Goal: Information Seeking & Learning: Learn about a topic

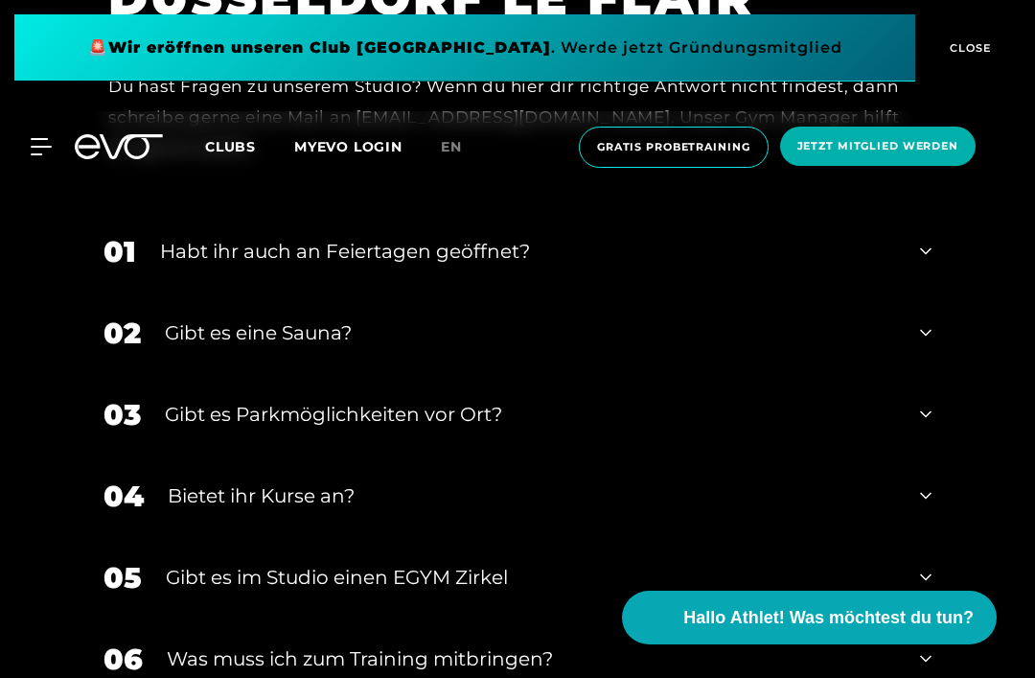
scroll to position [5545, 0]
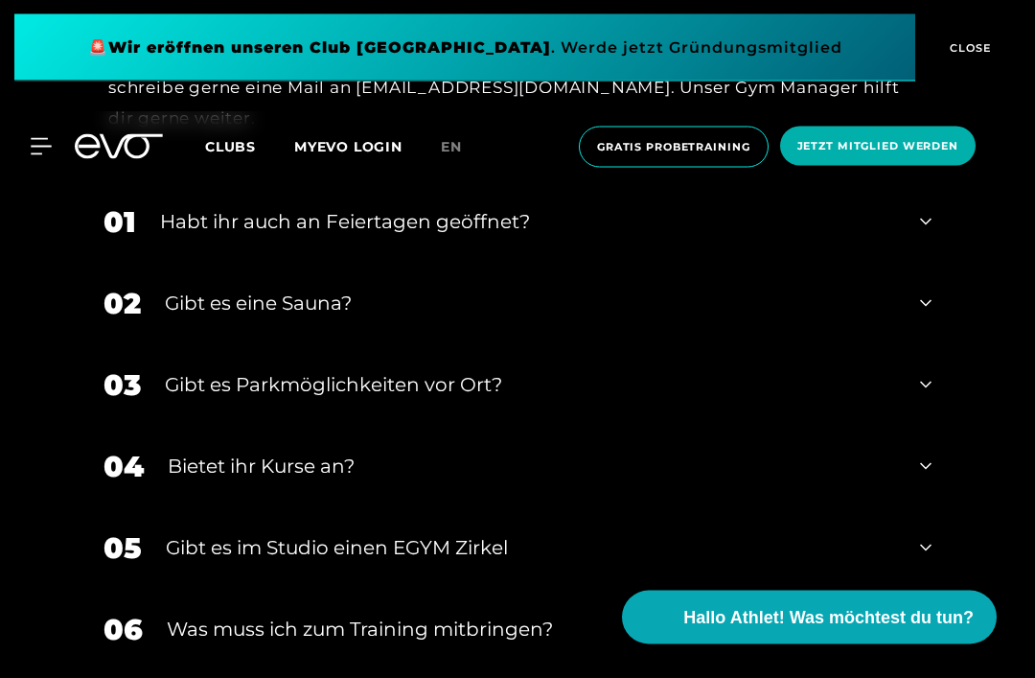
click at [932, 264] on div "01 Habt ihr auch an Feiertagen geöffnet?" at bounding box center [517, 222] width 867 height 81
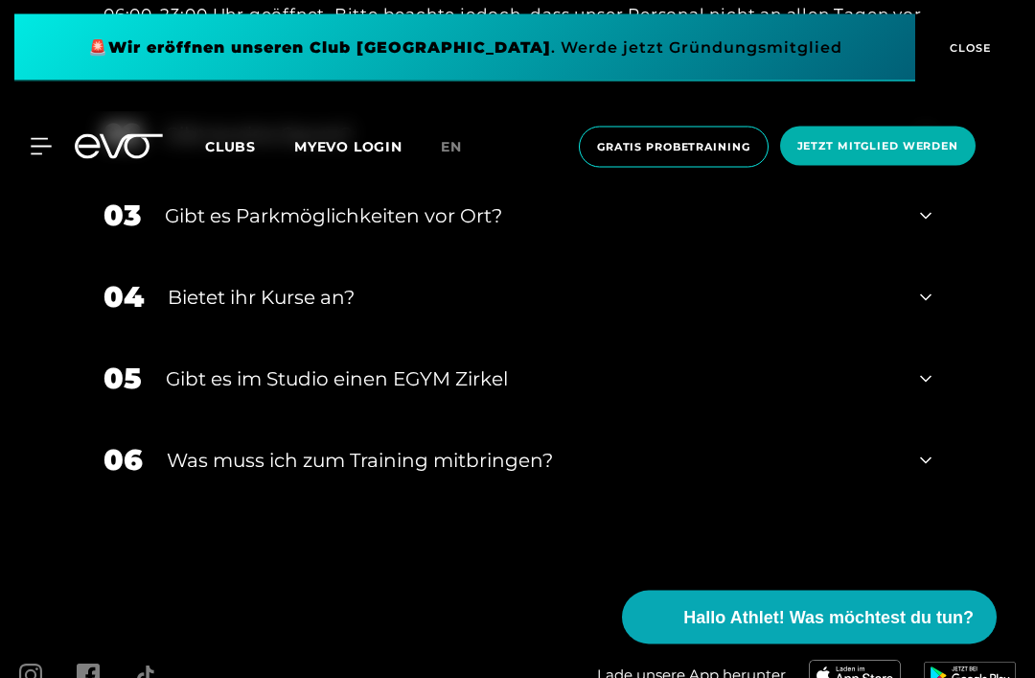
scroll to position [5897, 0]
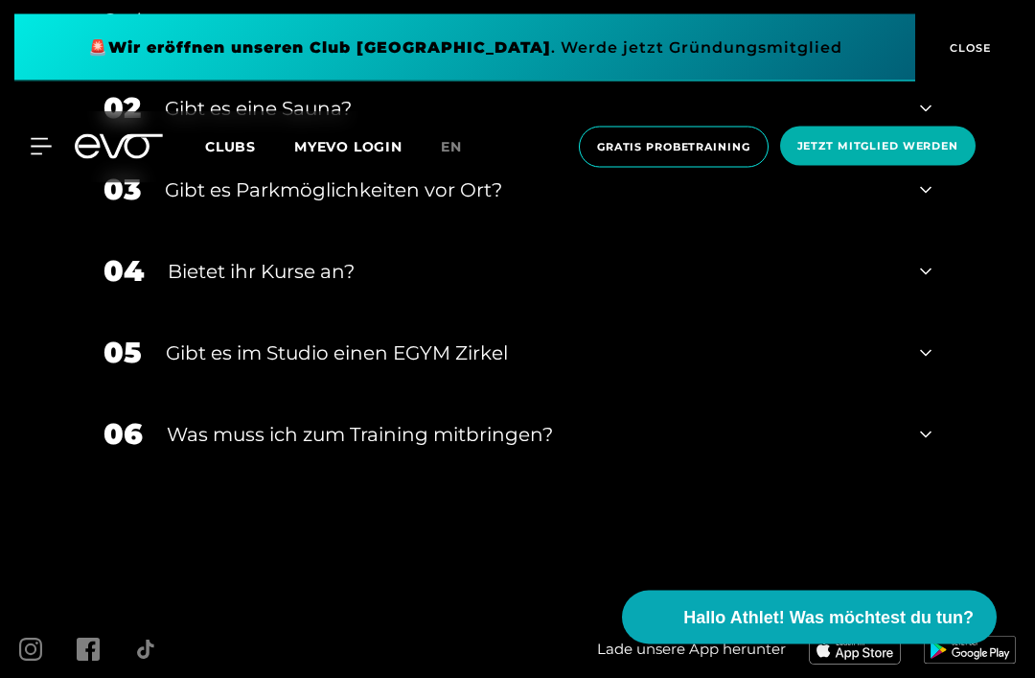
click at [922, 121] on icon at bounding box center [926, 109] width 12 height 23
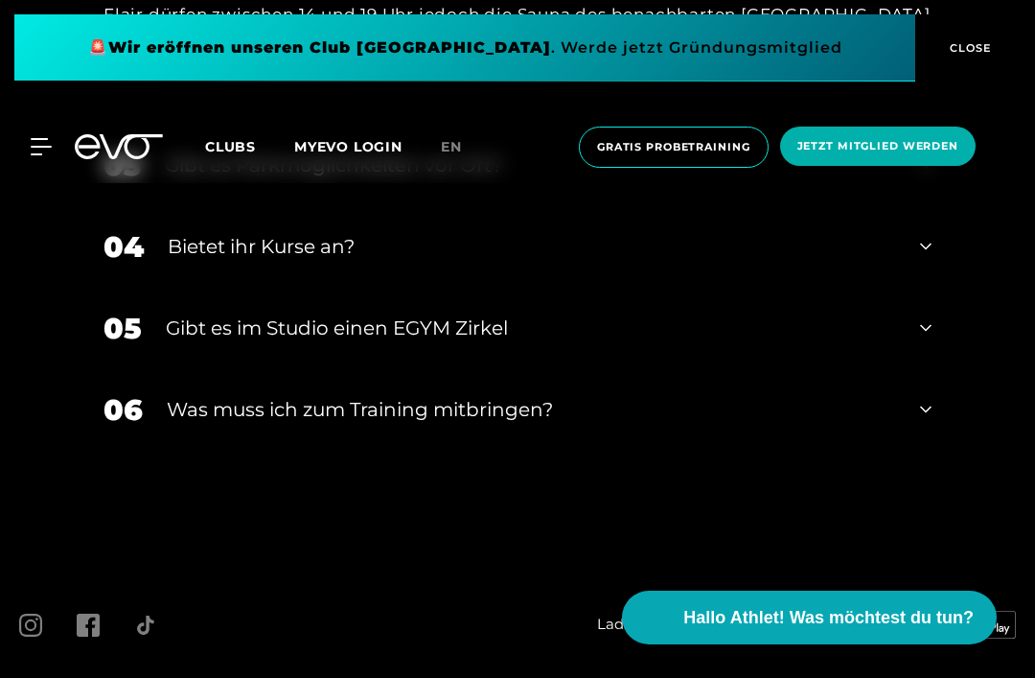
scroll to position [6136, 0]
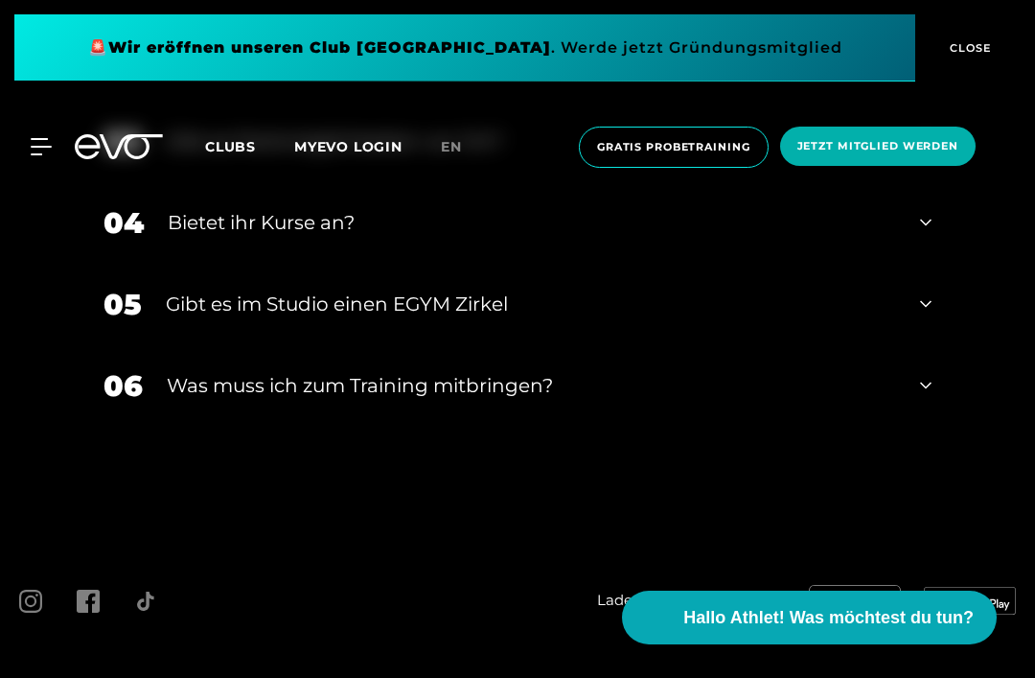
click at [928, 152] on icon at bounding box center [926, 140] width 12 height 23
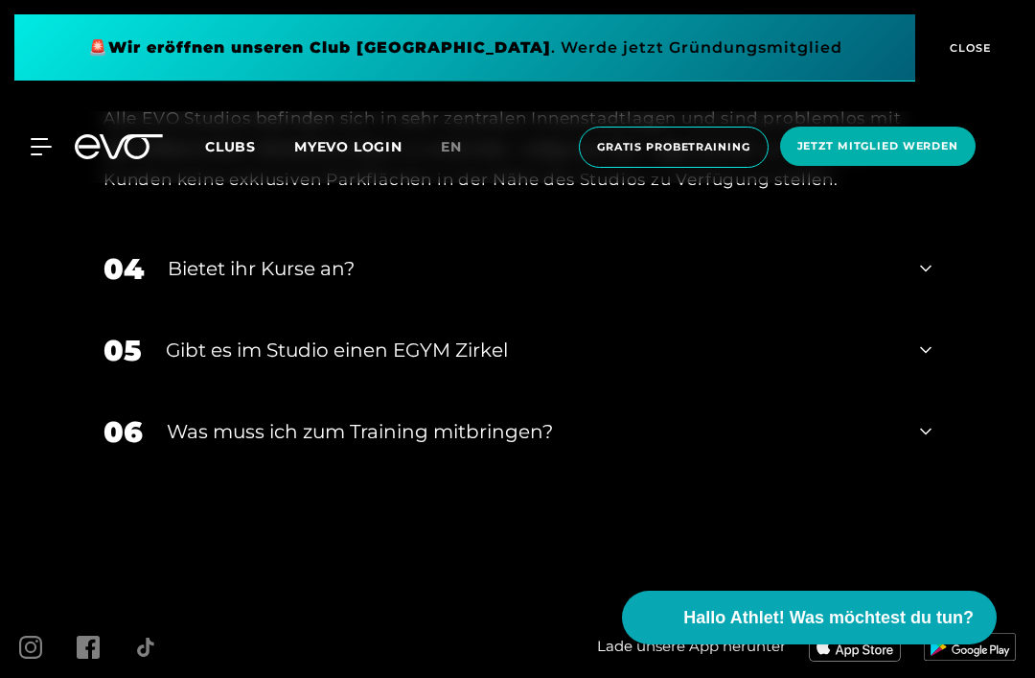
scroll to position [6271, 0]
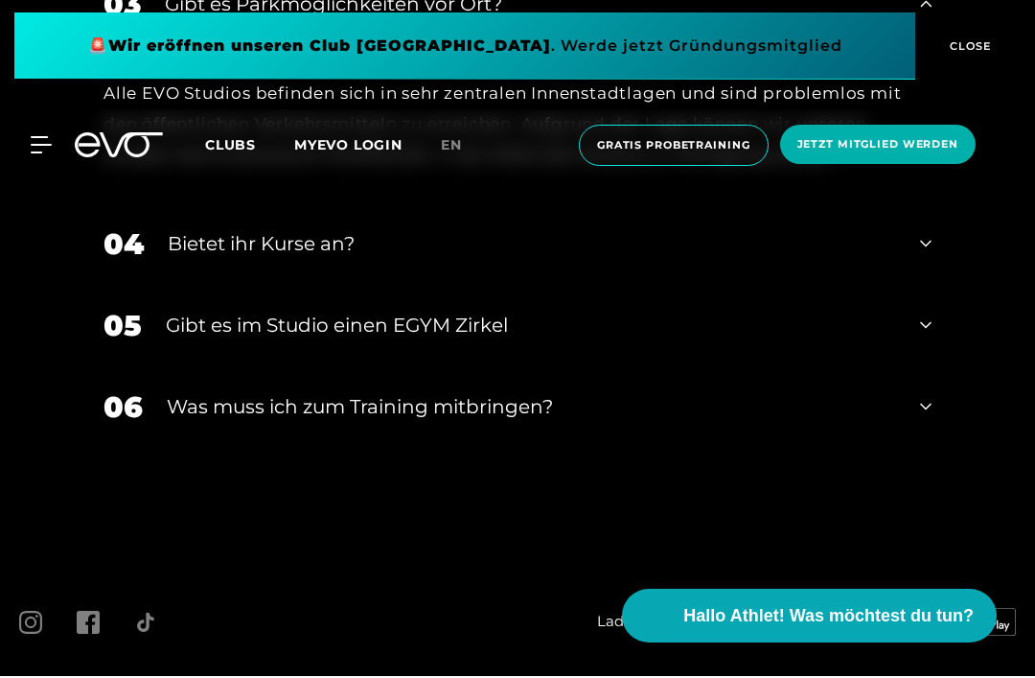
click at [935, 287] on div "04 Bietet ihr [DEMOGRAPHIC_DATA]?" at bounding box center [517, 245] width 867 height 81
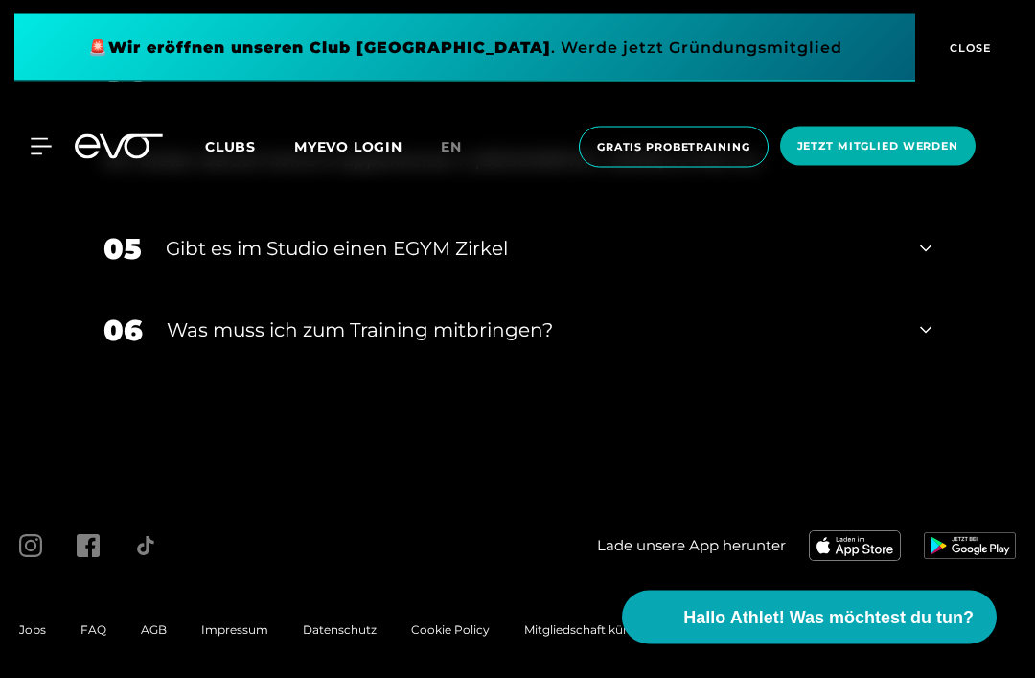
scroll to position [6473, 0]
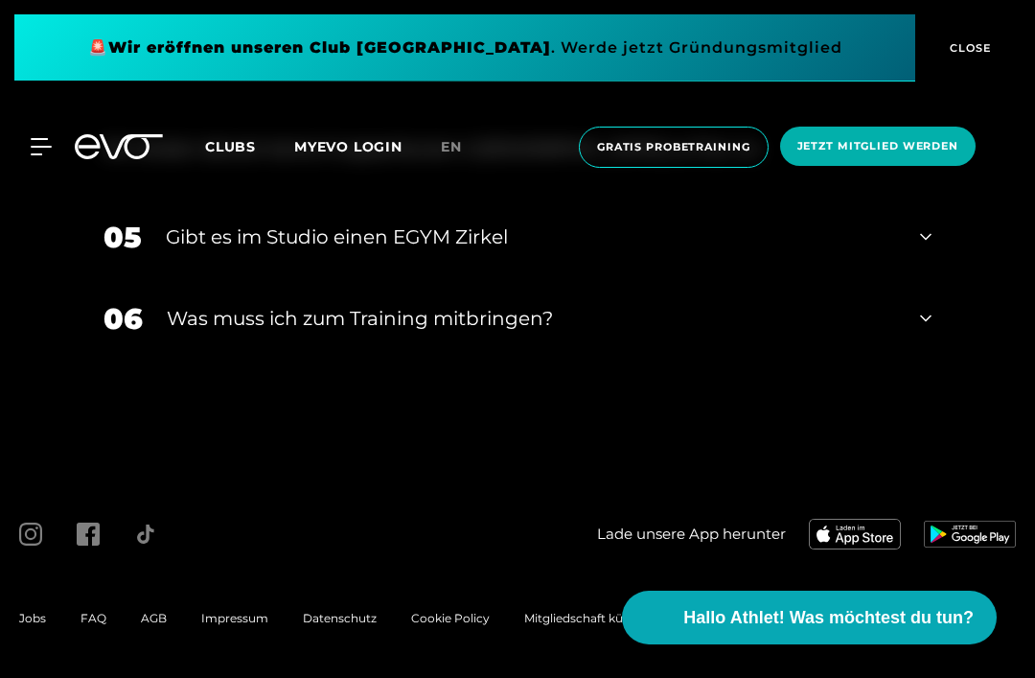
click at [926, 248] on icon at bounding box center [926, 236] width 12 height 23
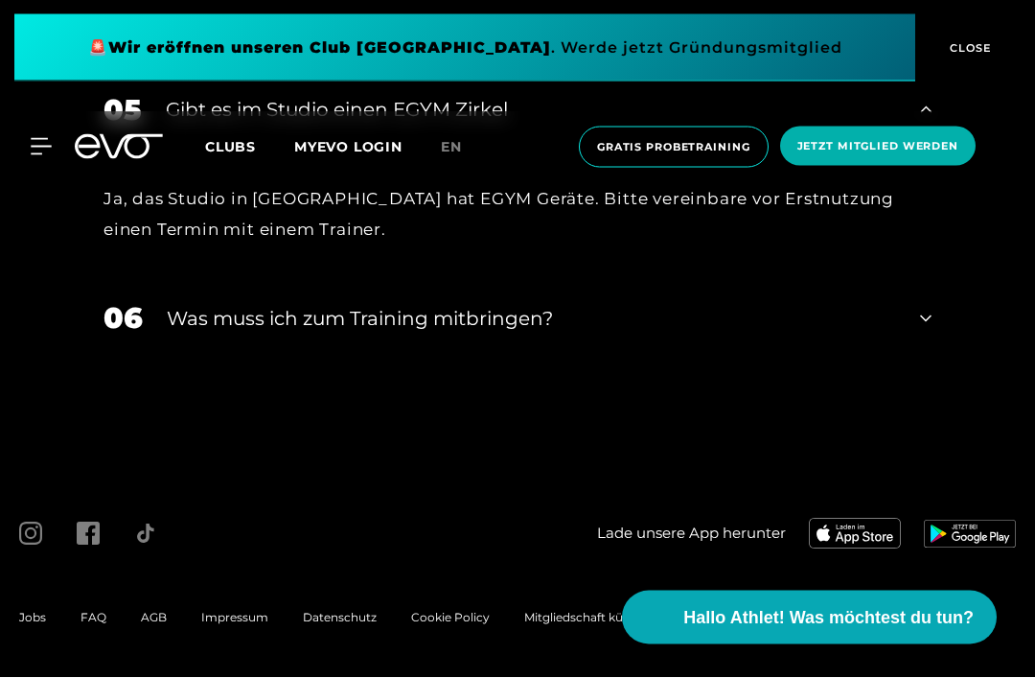
scroll to position [6694, 0]
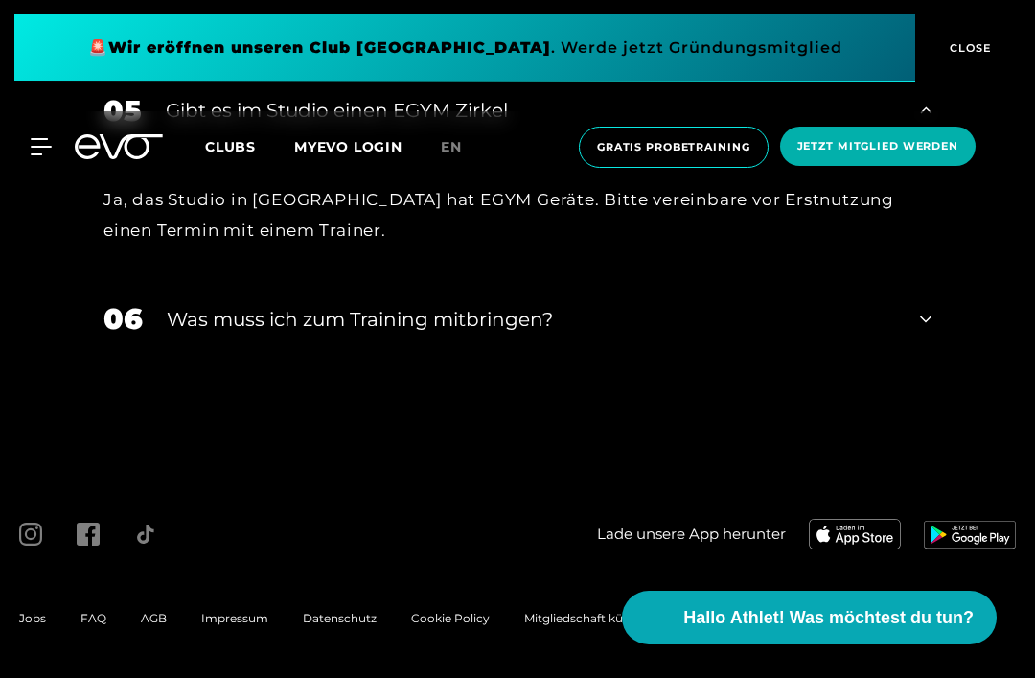
click at [933, 359] on div "06 Was muss ich zum Training mitbringen?" at bounding box center [517, 318] width 867 height 81
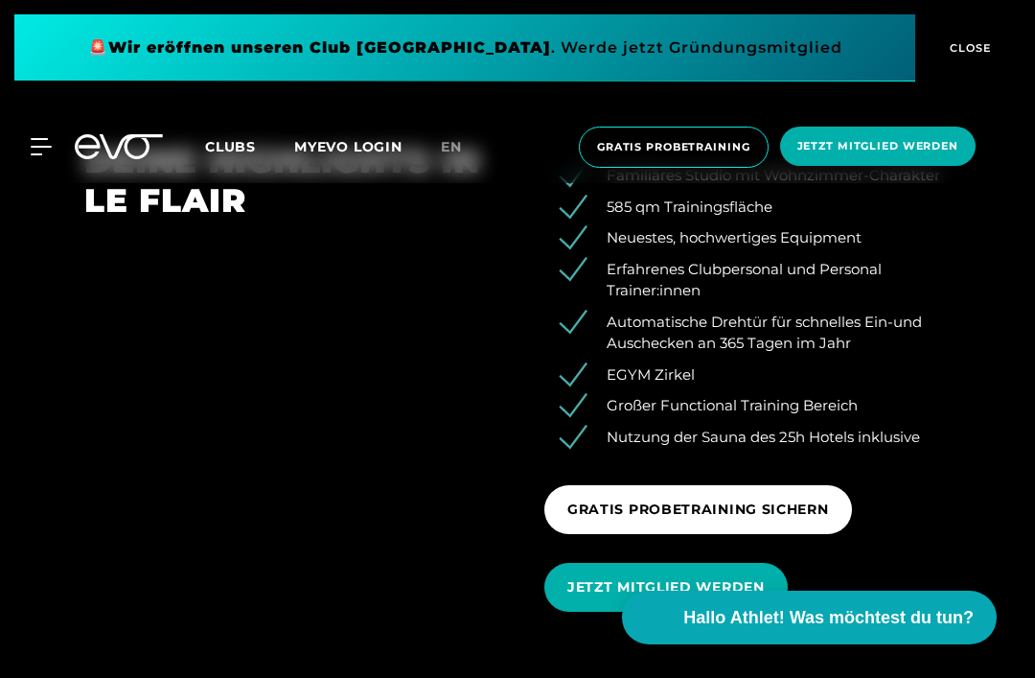
scroll to position [2014, 0]
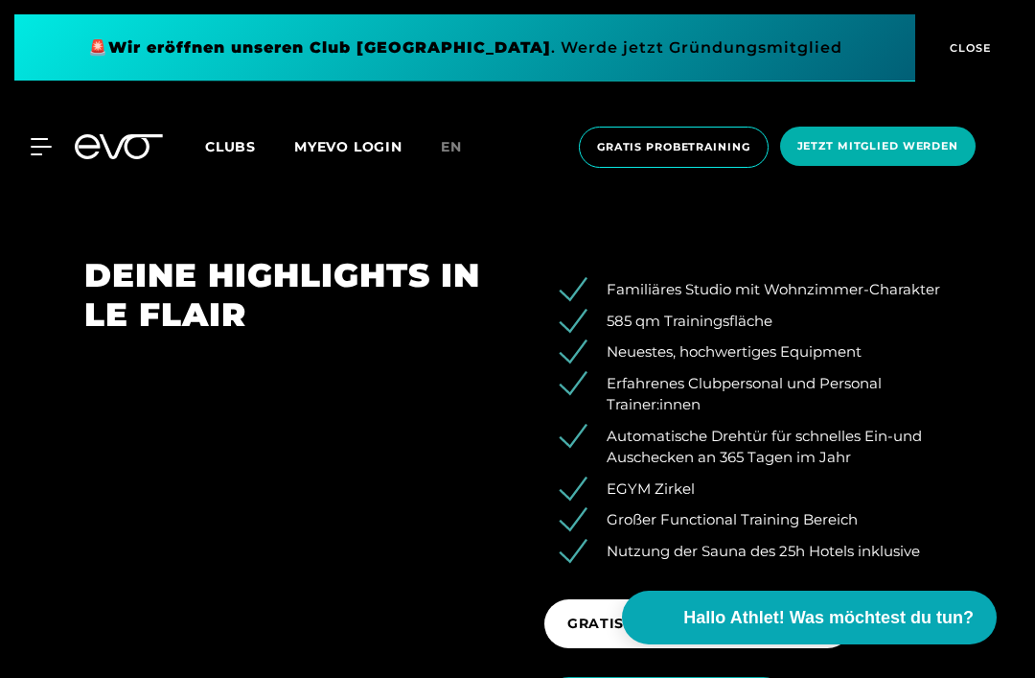
click at [967, 53] on span "CLOSE" at bounding box center [968, 47] width 47 height 17
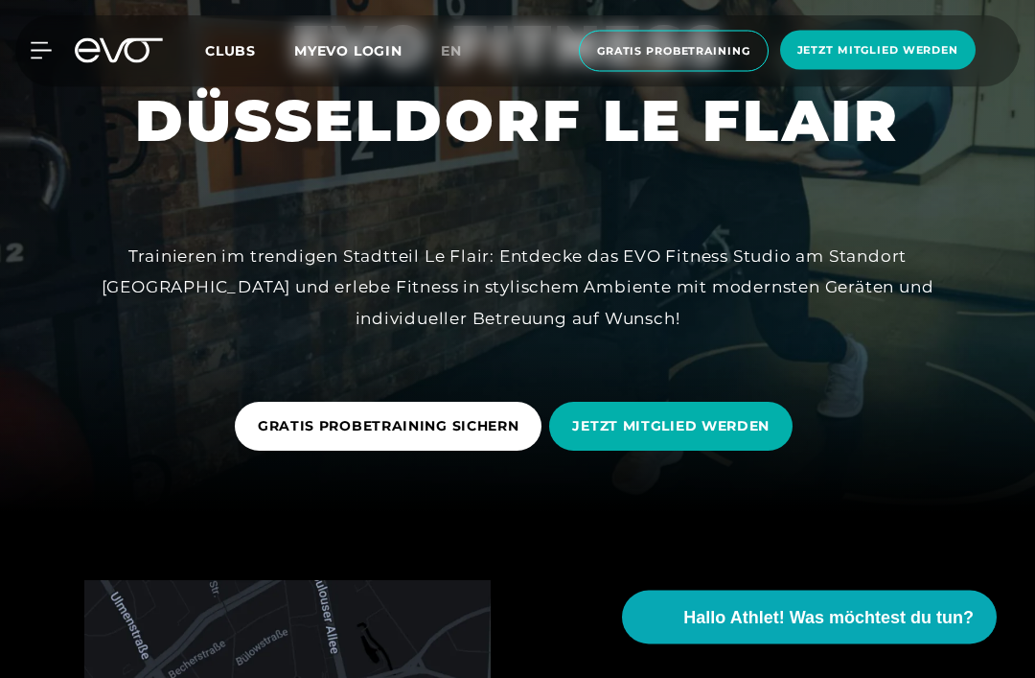
scroll to position [0, 0]
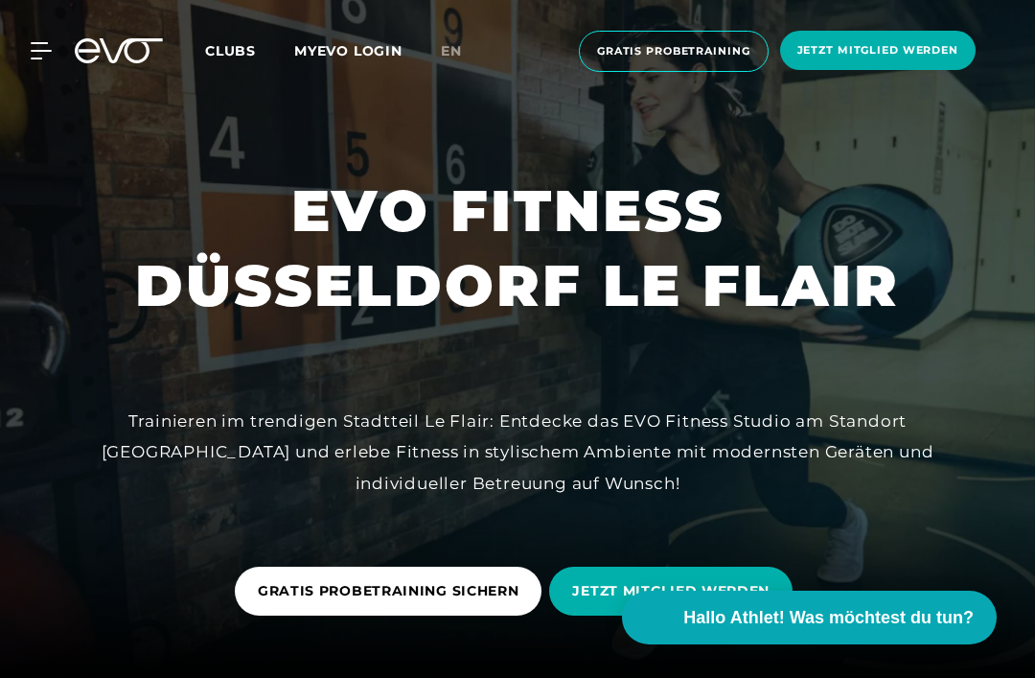
click at [29, 56] on div at bounding box center [30, 50] width 44 height 17
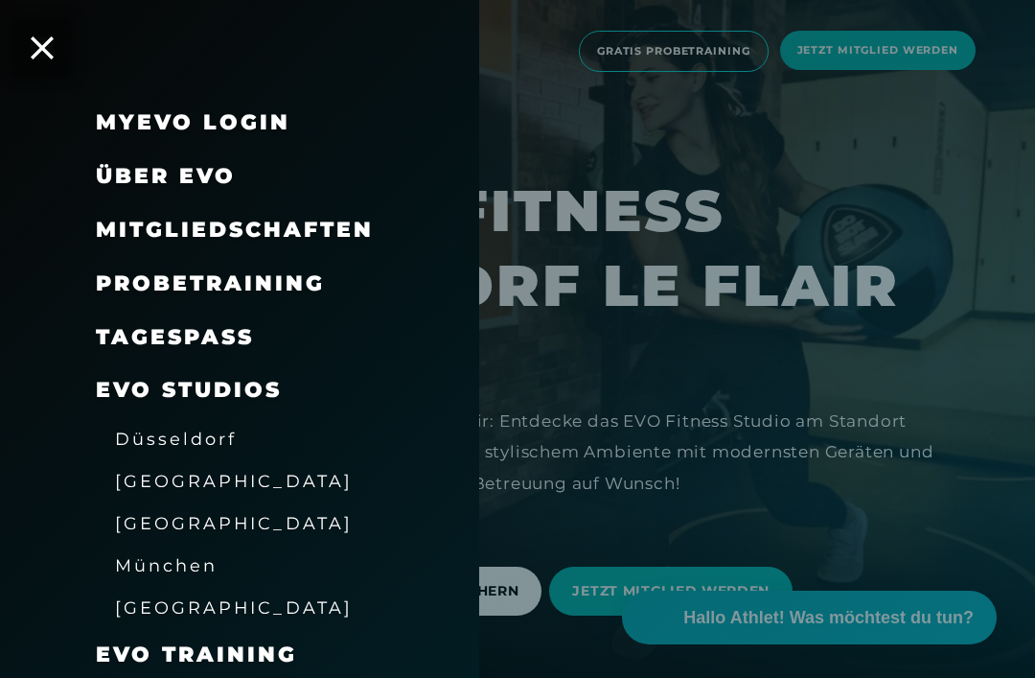
click at [326, 235] on span "Mitgliedschaften" at bounding box center [235, 230] width 278 height 26
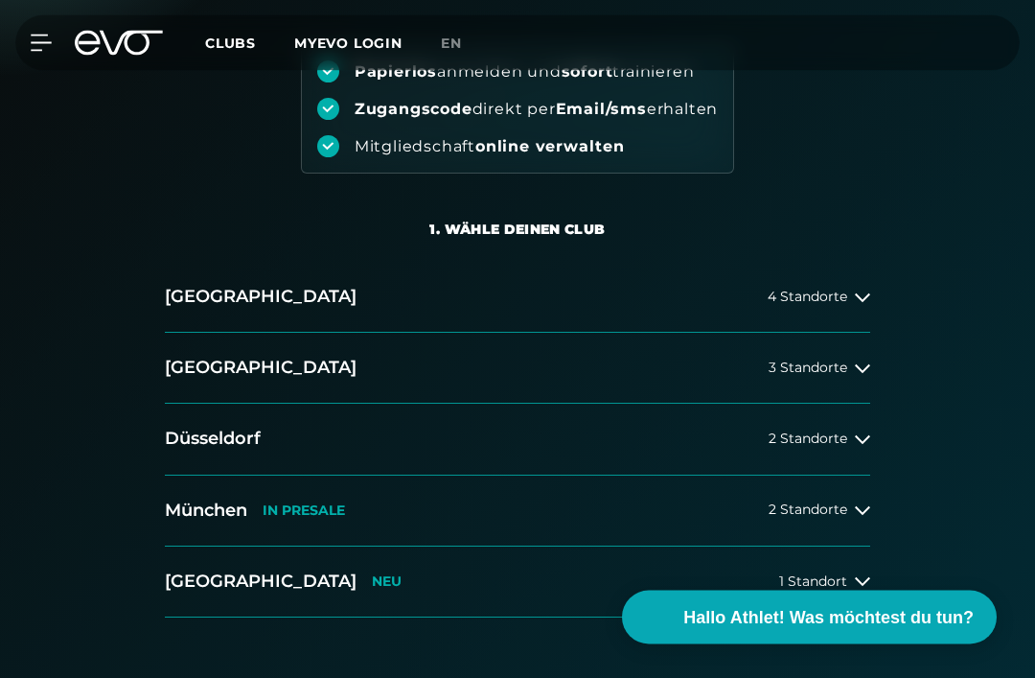
scroll to position [232, 0]
click at [864, 434] on icon at bounding box center [862, 437] width 15 height 15
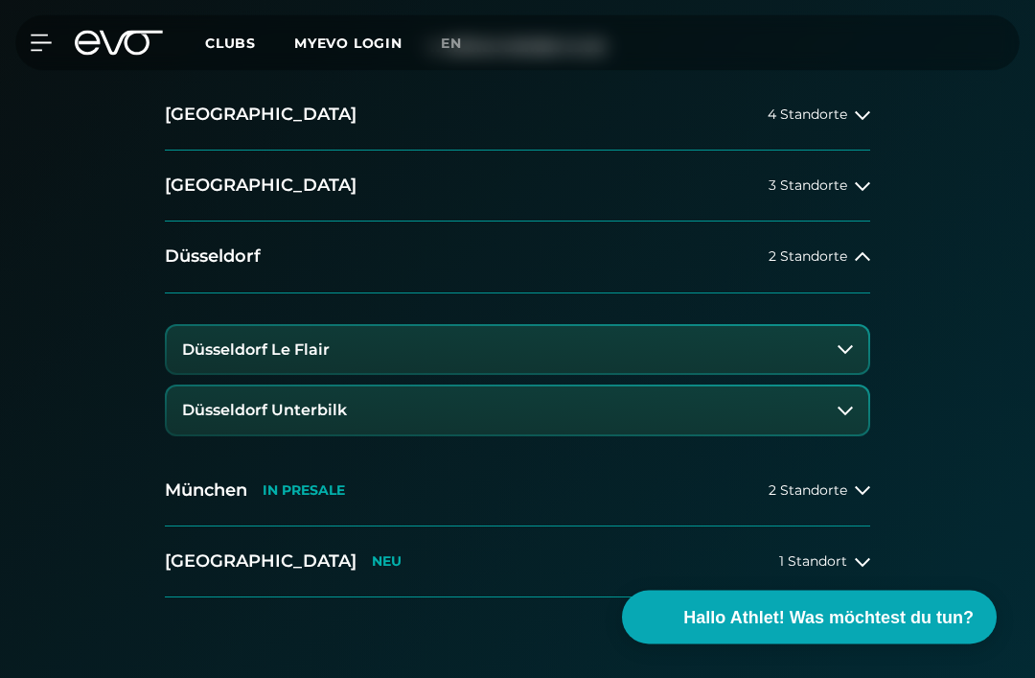
click at [843, 412] on icon at bounding box center [845, 411] width 15 height 15
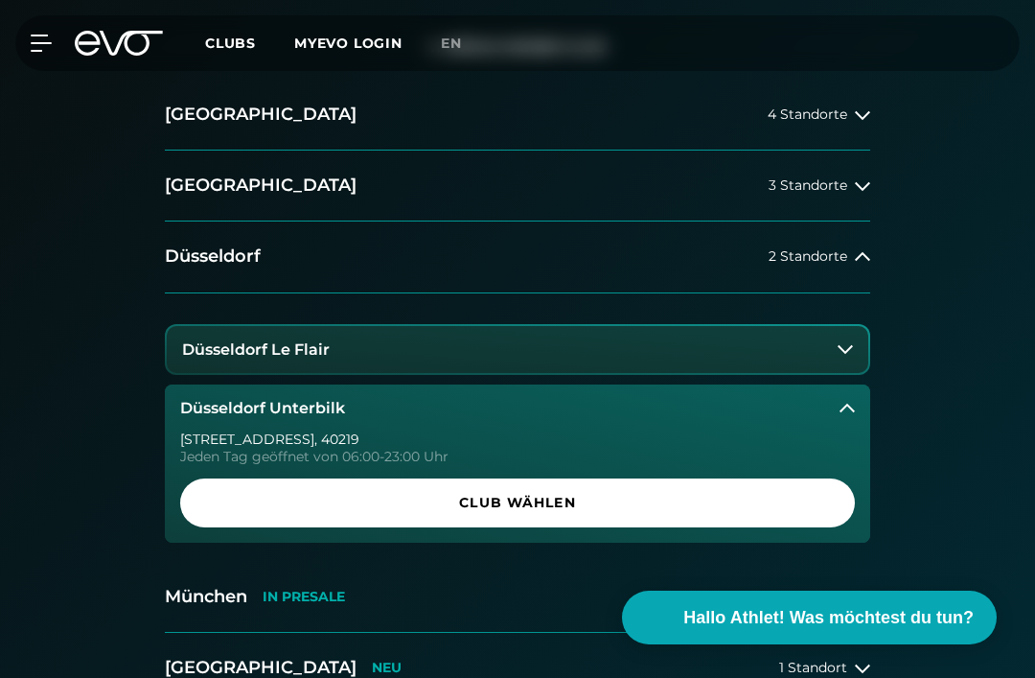
click at [835, 343] on button "Düsseldorf Le Flair" at bounding box center [518, 350] width 702 height 48
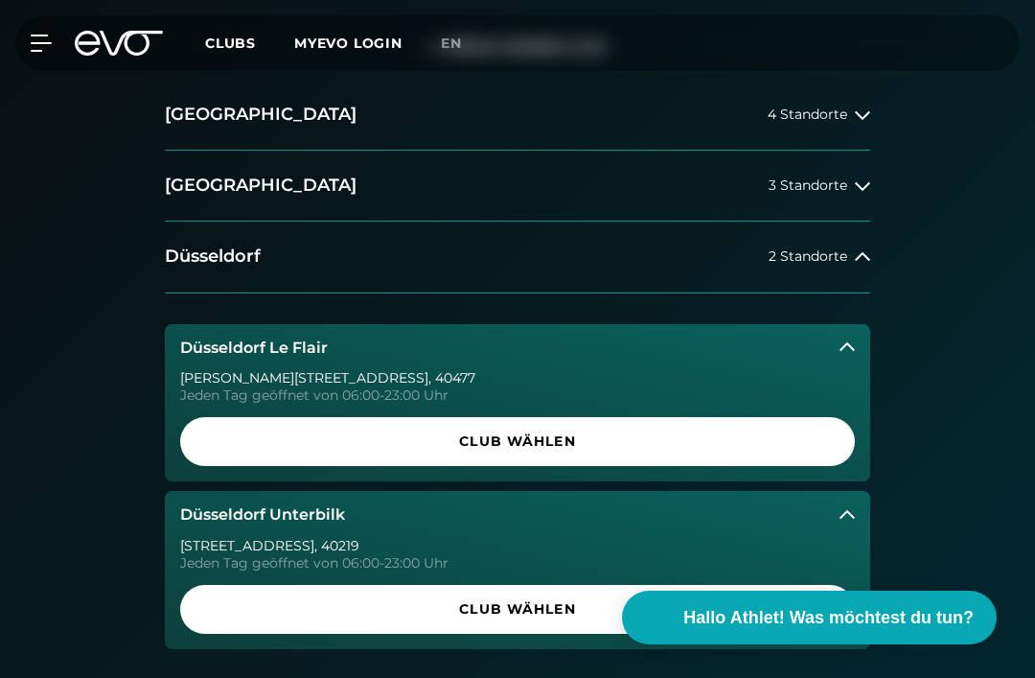
click at [526, 435] on span "Club wählen" at bounding box center [517, 441] width 629 height 20
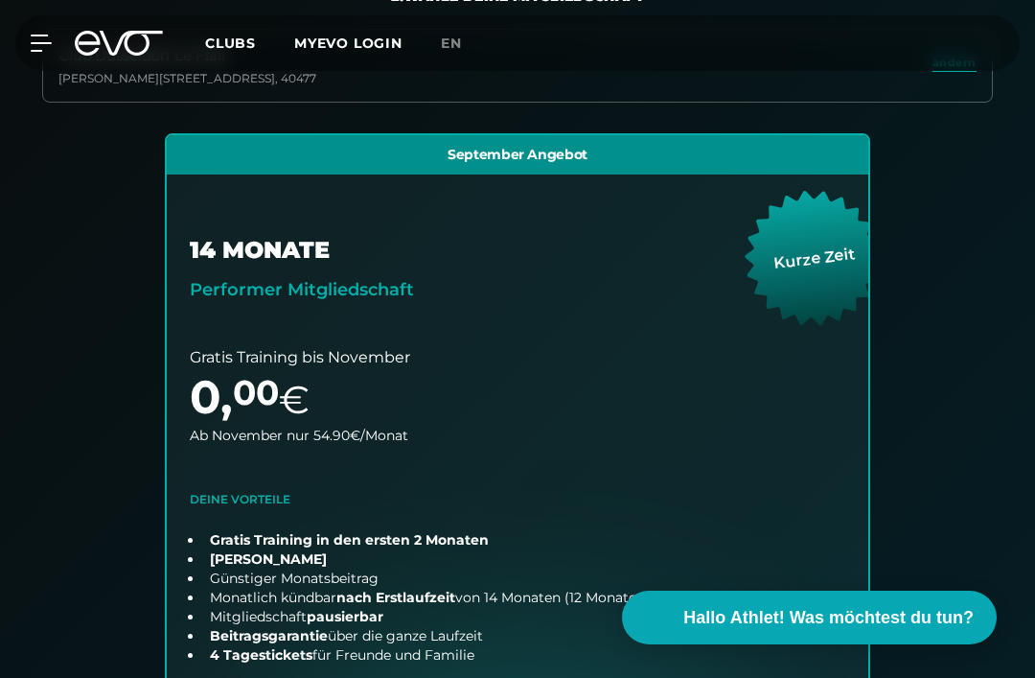
scroll to position [609, 0]
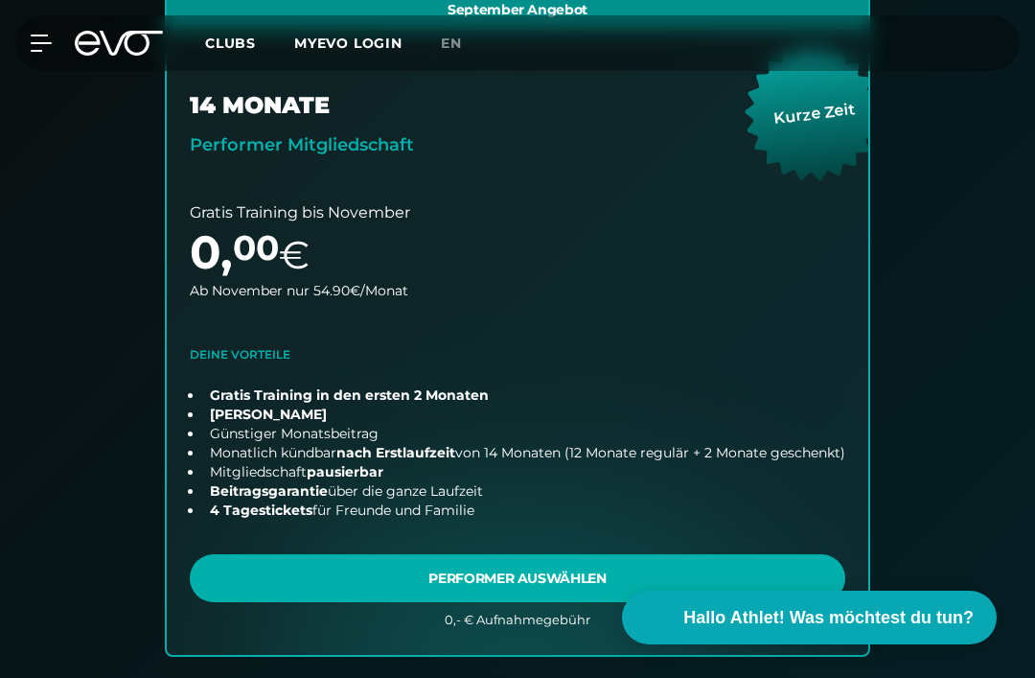
click at [355, 474] on link "choose plan" at bounding box center [518, 322] width 702 height 665
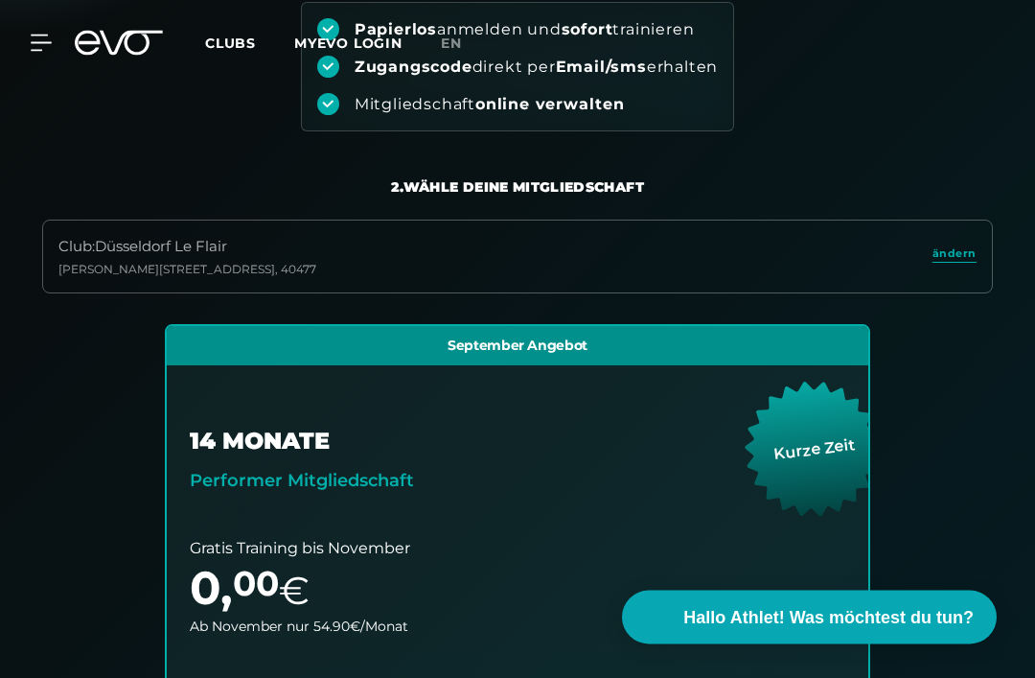
scroll to position [0, 0]
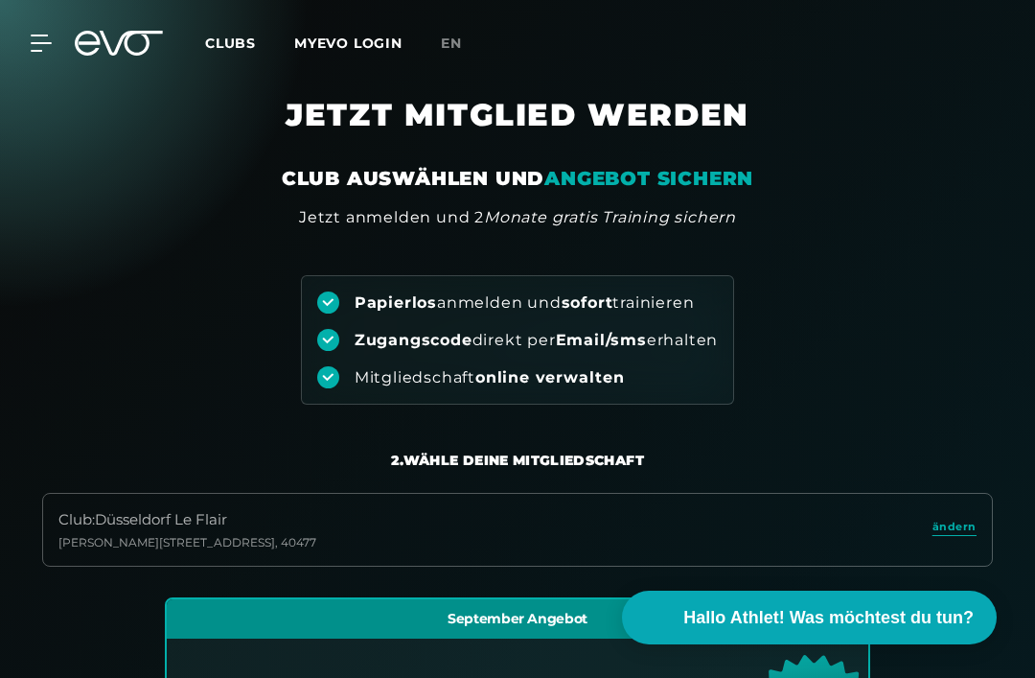
click at [45, 40] on icon at bounding box center [41, 43] width 21 height 17
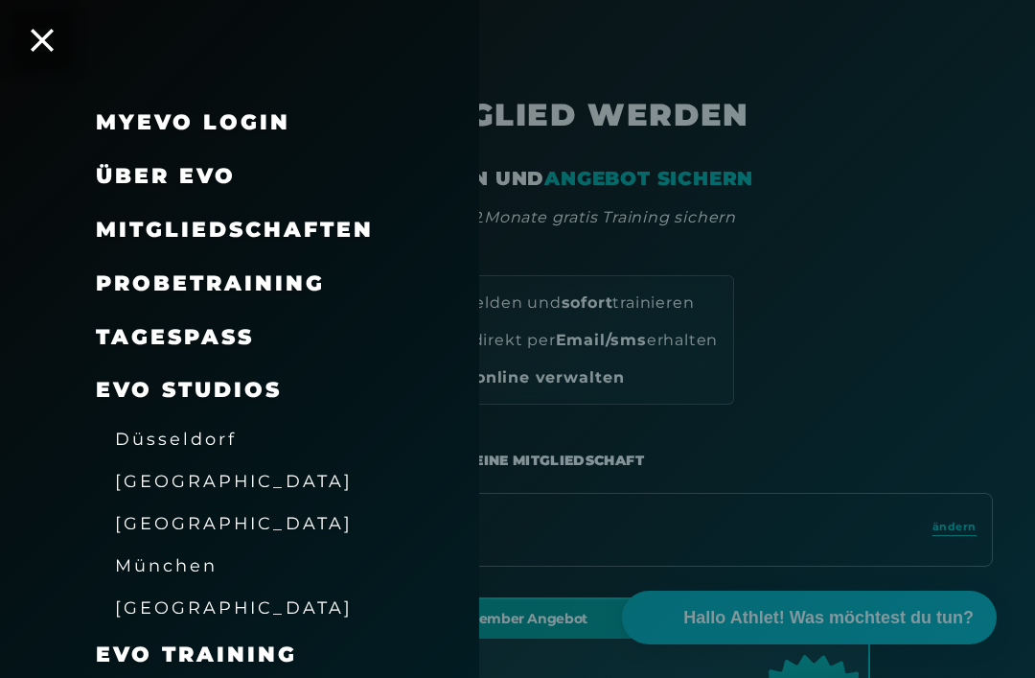
click at [200, 174] on span "Über EVO" at bounding box center [166, 176] width 140 height 26
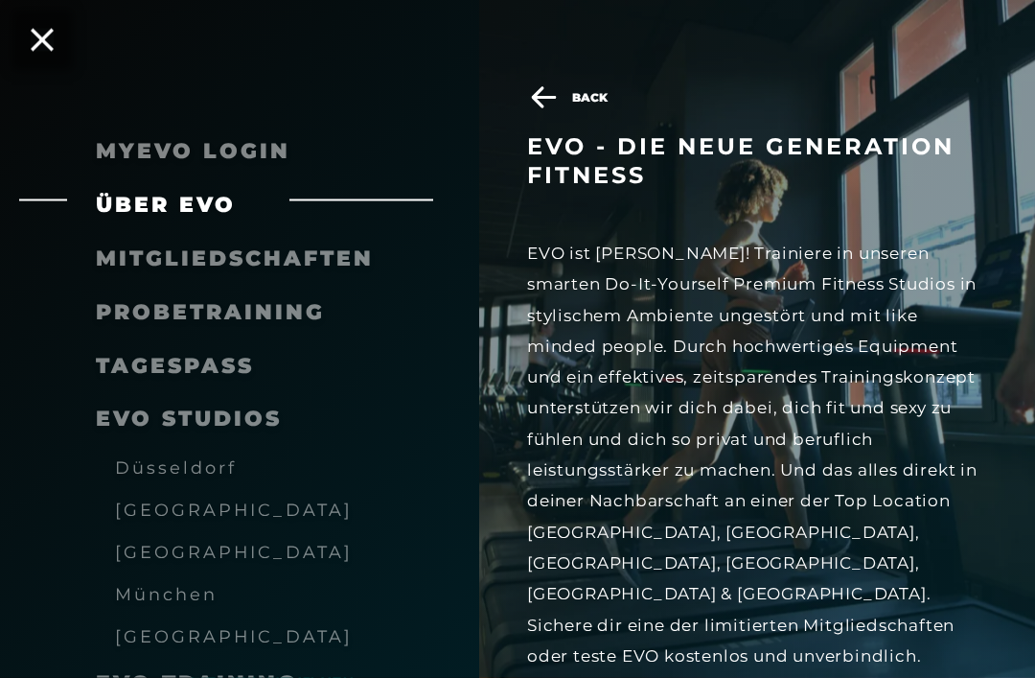
scroll to position [733, 0]
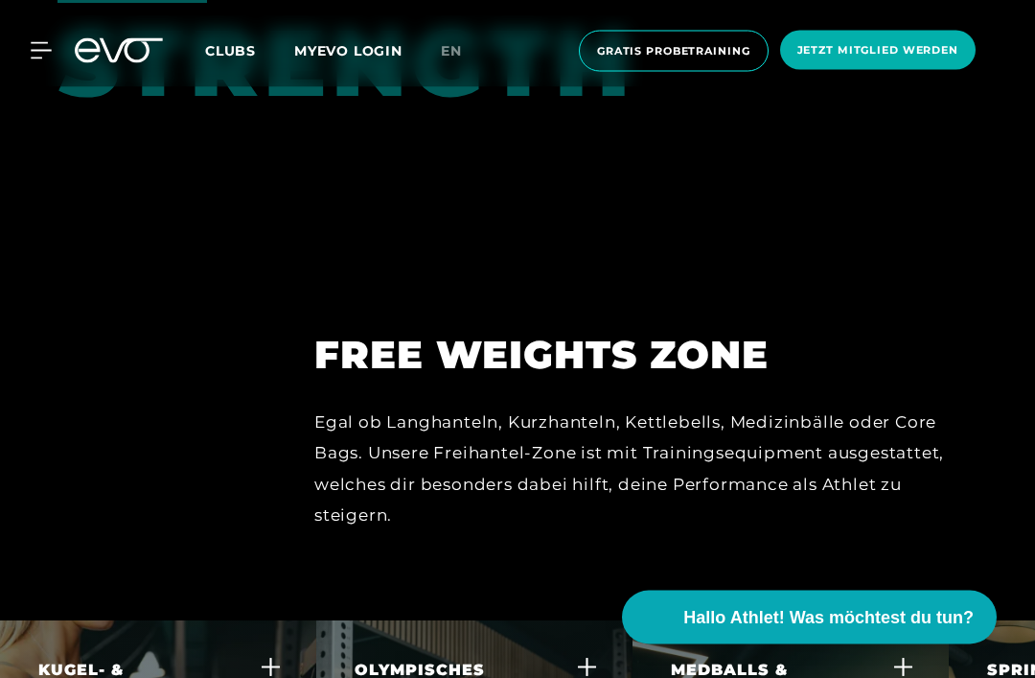
scroll to position [4472, 0]
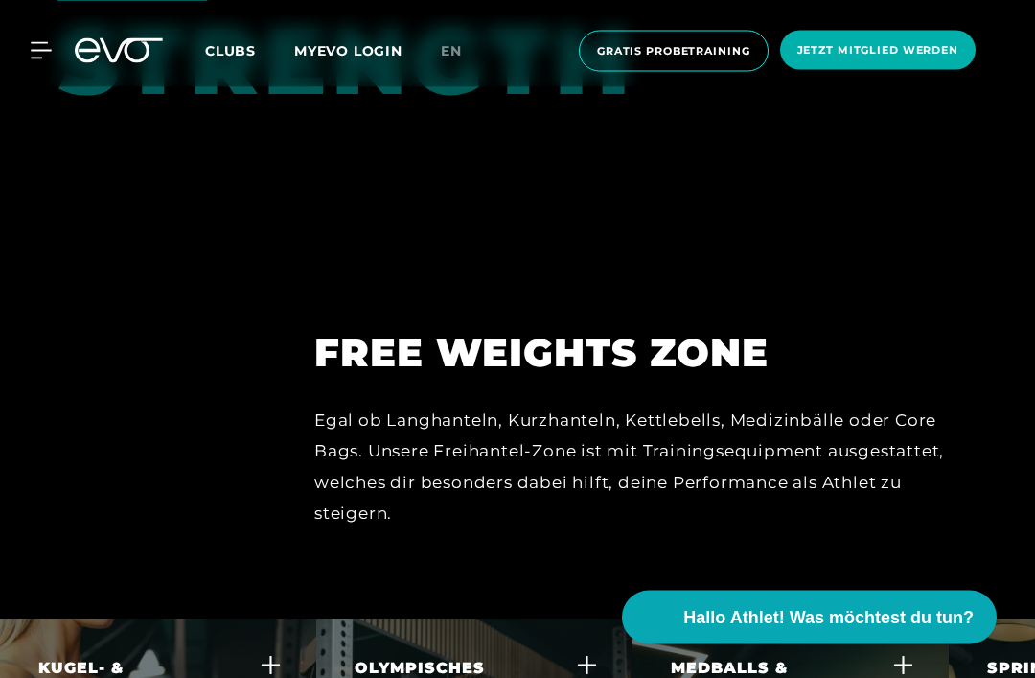
click at [232, 57] on span "Clubs" at bounding box center [230, 50] width 51 height 17
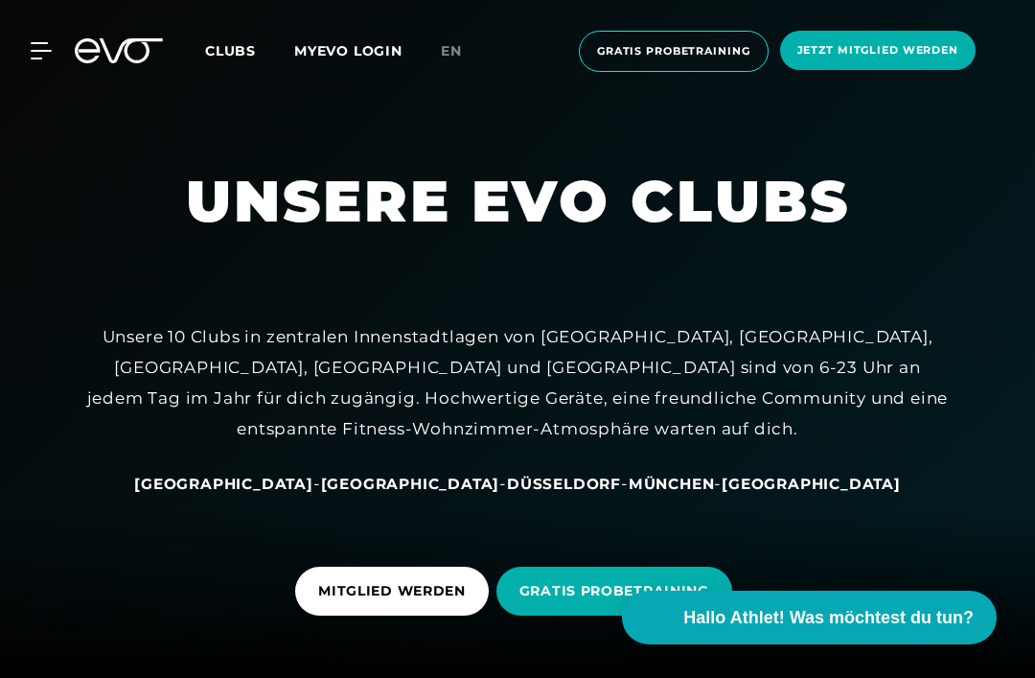
click at [510, 493] on span "Düsseldorf" at bounding box center [564, 484] width 114 height 18
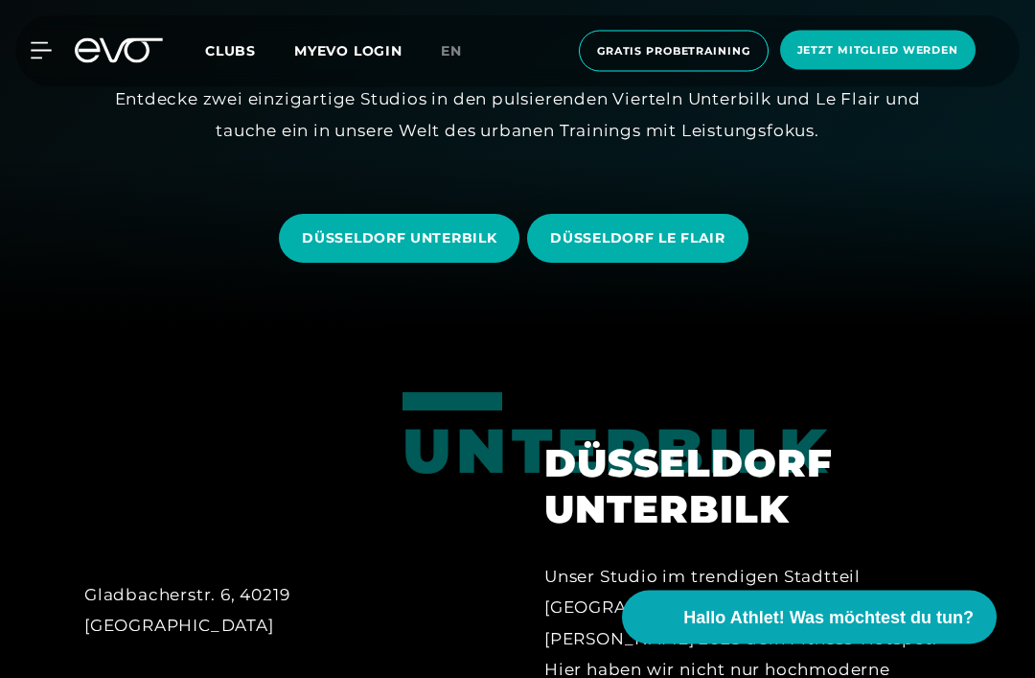
scroll to position [353, 0]
click at [688, 248] on span "DÜSSELDORF LE FLAIR" at bounding box center [637, 238] width 174 height 20
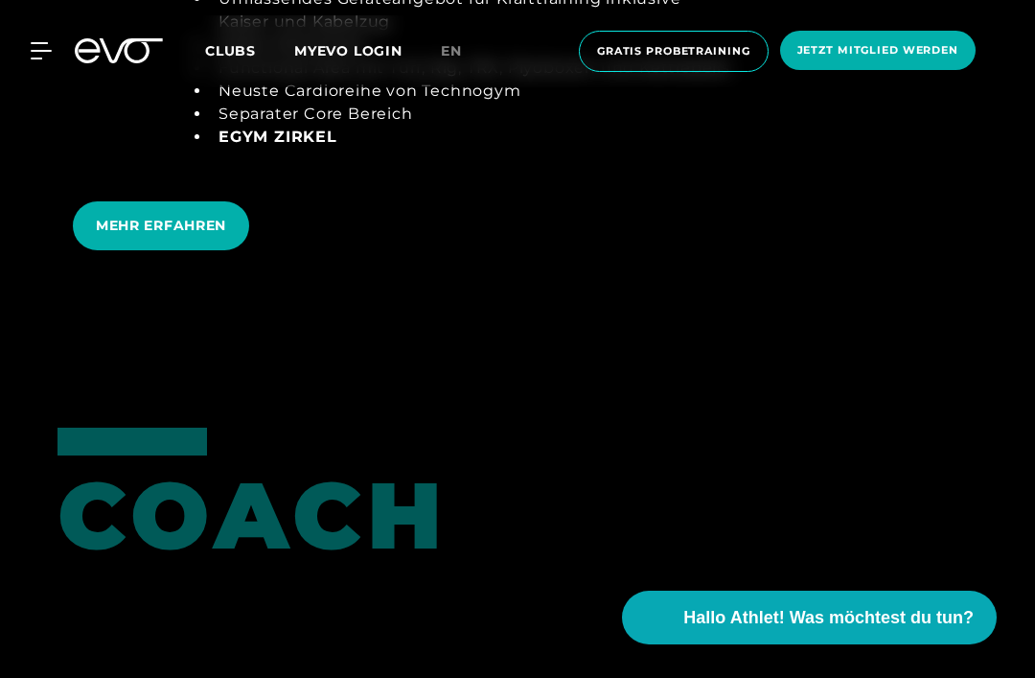
scroll to position [3557, 0]
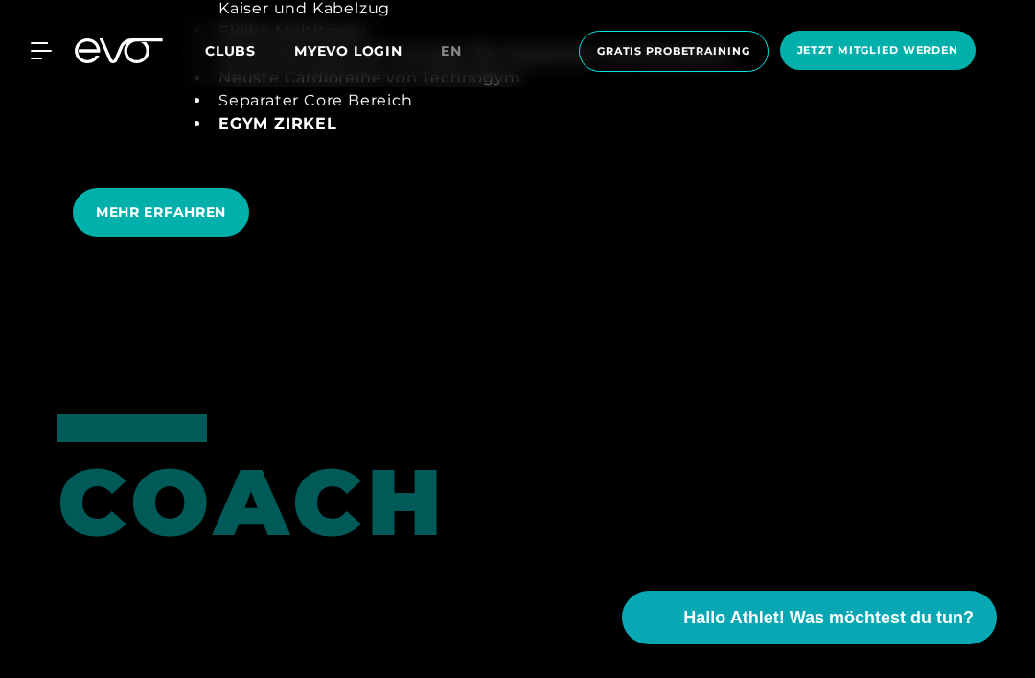
click at [292, 132] on span "EGYM Zirkel" at bounding box center [278, 123] width 119 height 18
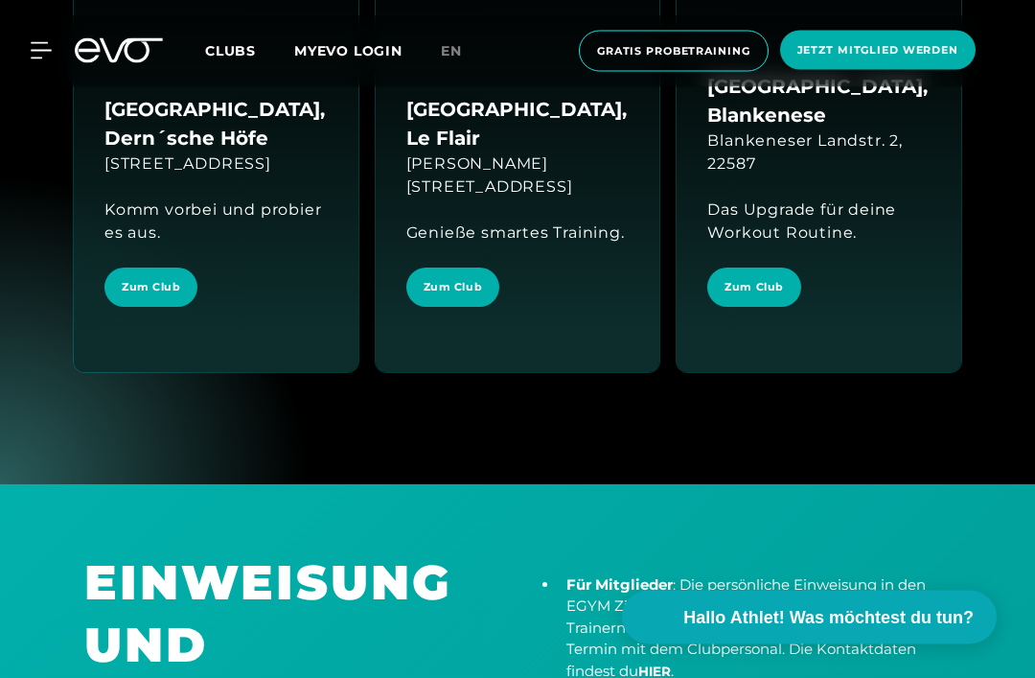
scroll to position [3459, 0]
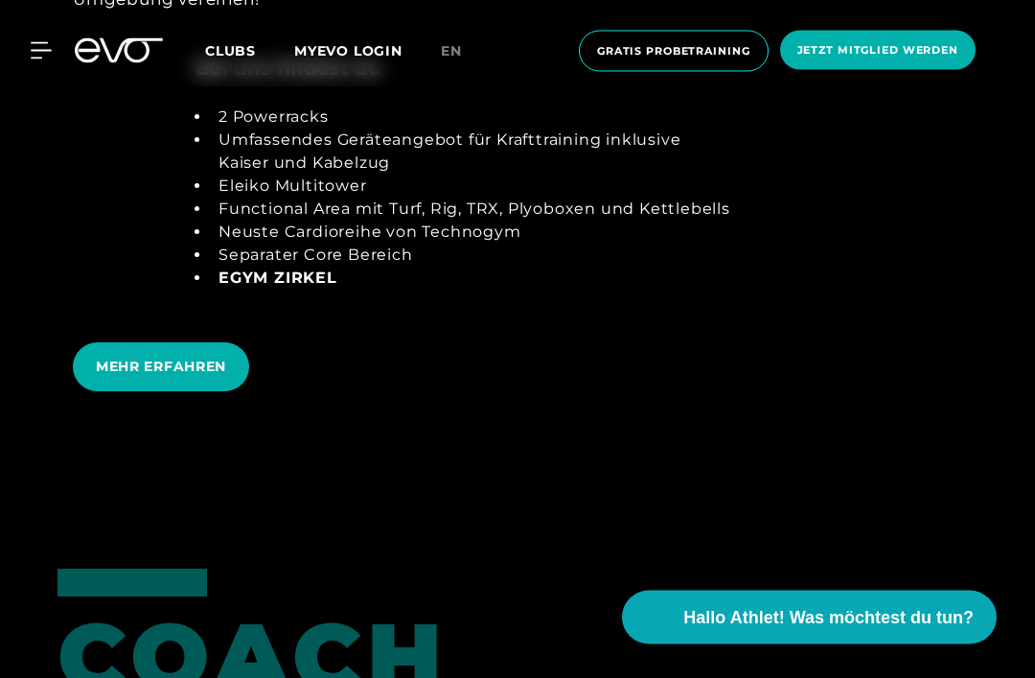
scroll to position [3412, 0]
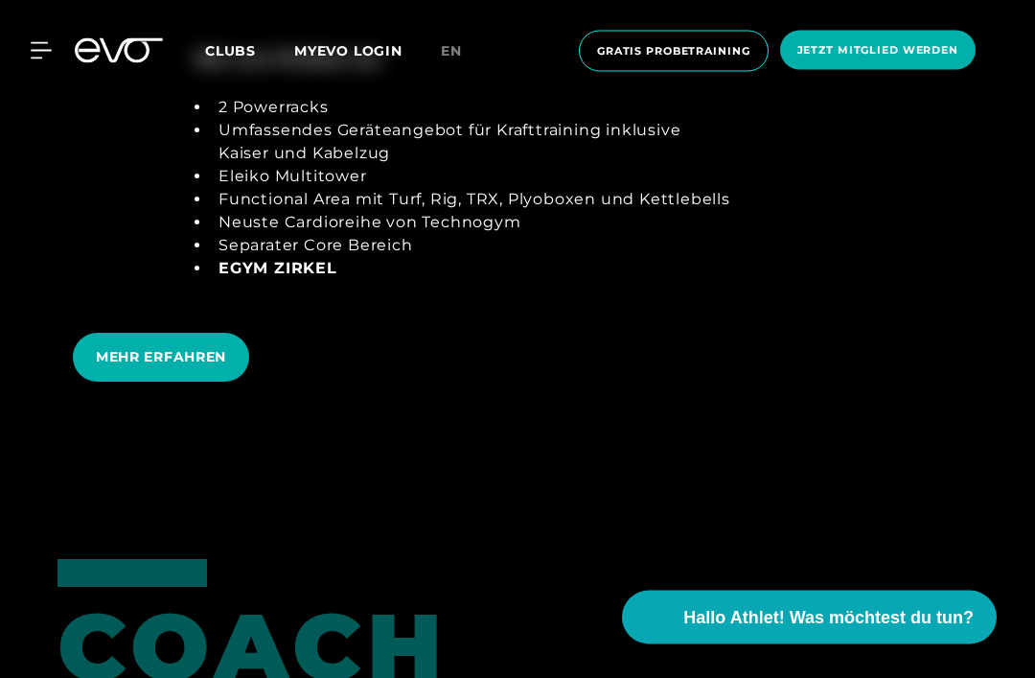
click at [183, 368] on span "MEHR ERFAHREN" at bounding box center [161, 358] width 130 height 20
